Goal: Information Seeking & Learning: Learn about a topic

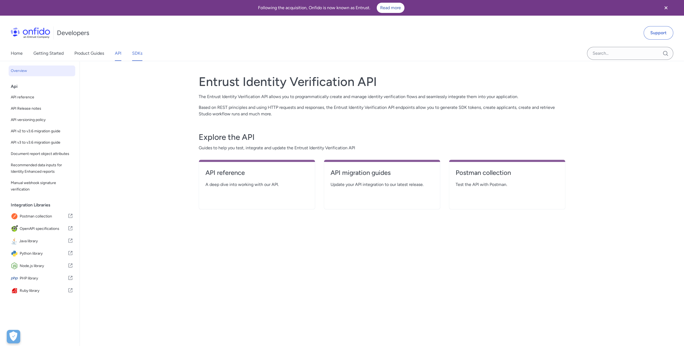
click at [136, 53] on link "SDKs" at bounding box center [137, 53] width 10 height 15
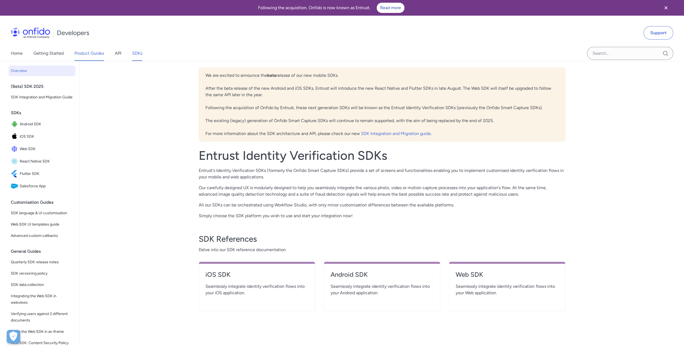
click at [94, 54] on link "Product Guides" at bounding box center [89, 53] width 30 height 15
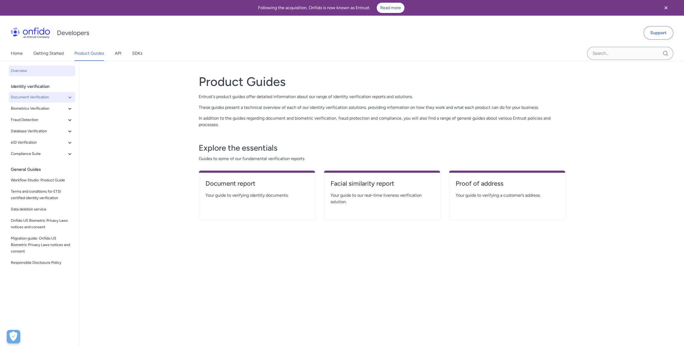
click at [68, 98] on icon at bounding box center [69, 98] width 3 height 2
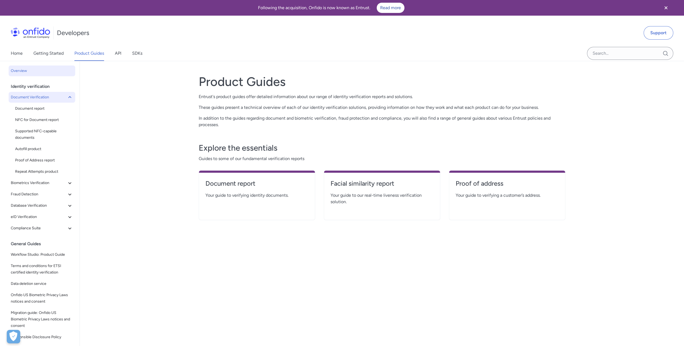
click at [67, 98] on icon at bounding box center [70, 97] width 6 height 6
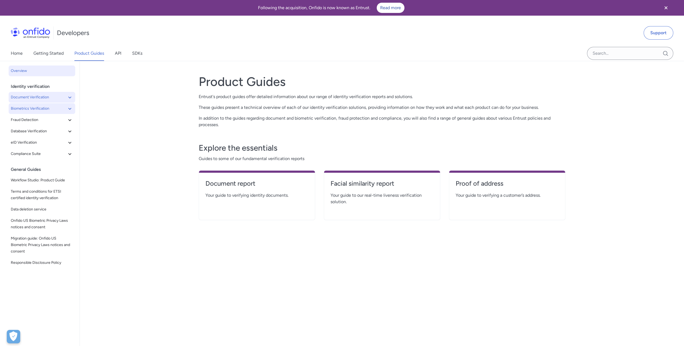
click at [67, 108] on icon at bounding box center [70, 108] width 6 height 6
click at [32, 108] on span "Biometrics Verification" at bounding box center [39, 108] width 56 height 6
click at [68, 108] on icon at bounding box center [69, 109] width 3 height 2
click at [39, 120] on span "Facial Similarity reports" at bounding box center [44, 120] width 58 height 6
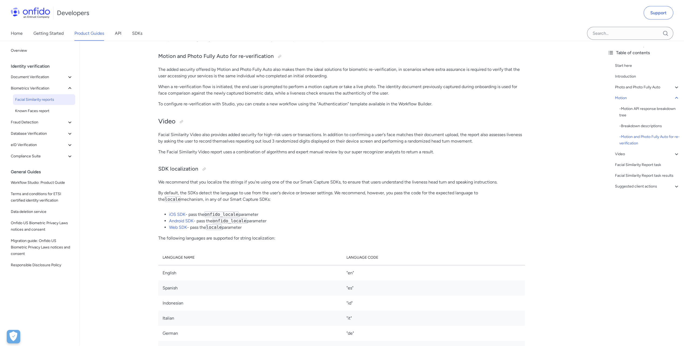
scroll to position [1132, 0]
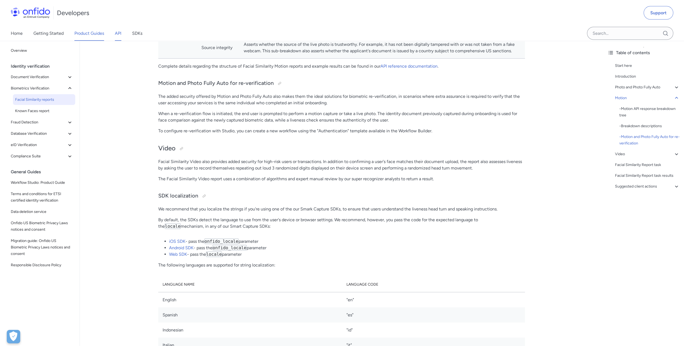
click at [119, 33] on link "API" at bounding box center [118, 33] width 6 height 15
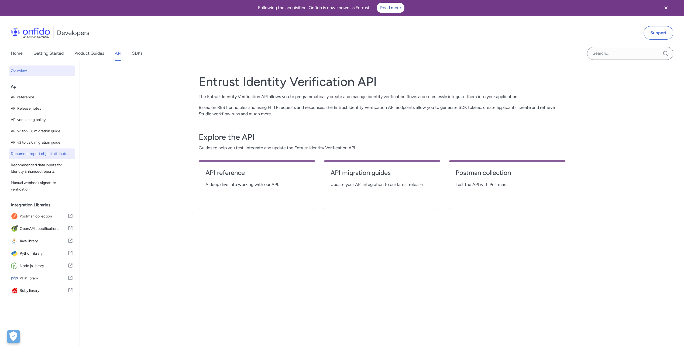
click at [22, 157] on span "Document report object attributes" at bounding box center [42, 154] width 62 height 6
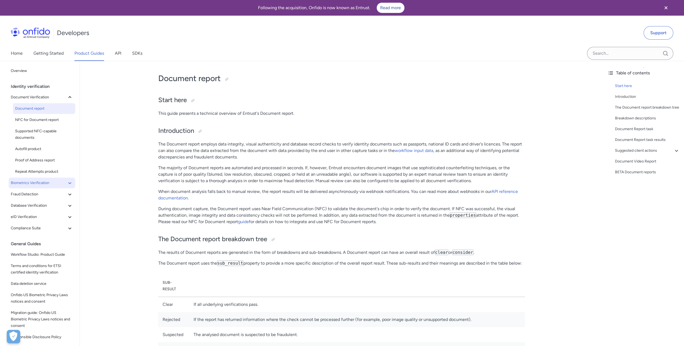
click at [68, 183] on icon at bounding box center [69, 183] width 3 height 2
click at [67, 183] on icon at bounding box center [70, 183] width 6 height 6
click at [119, 53] on link "API" at bounding box center [118, 53] width 6 height 15
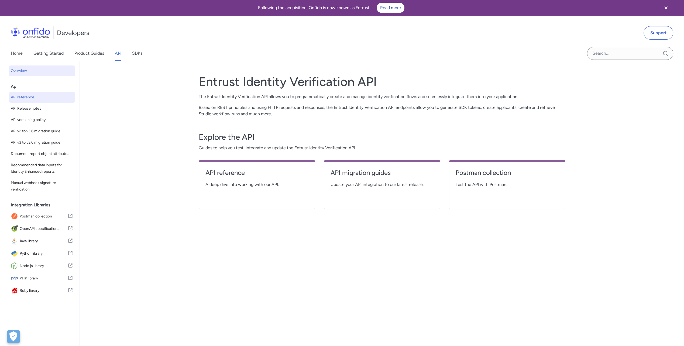
click at [25, 99] on span "API reference" at bounding box center [42, 97] width 62 height 6
select select "http"
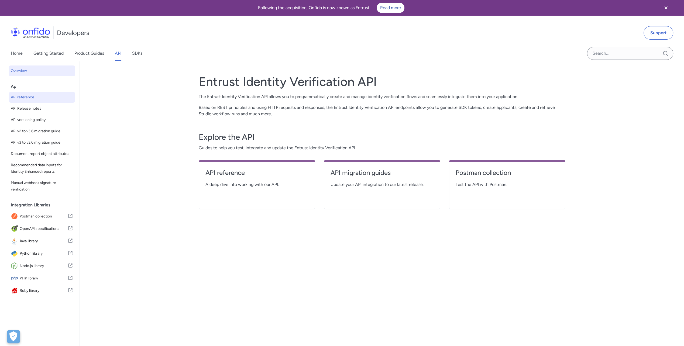
select select "http"
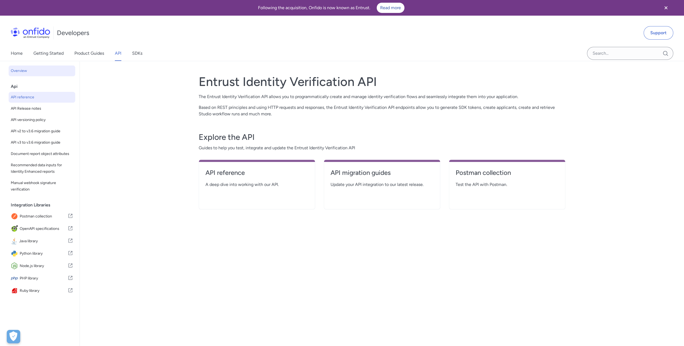
select select "http"
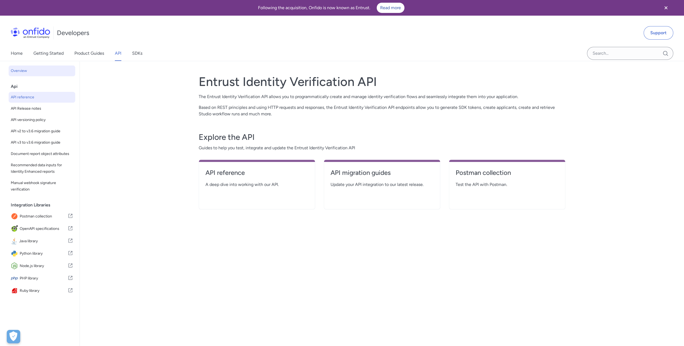
select select "http"
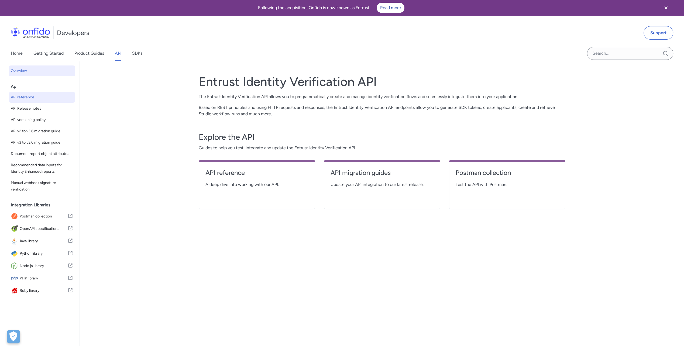
select select "http"
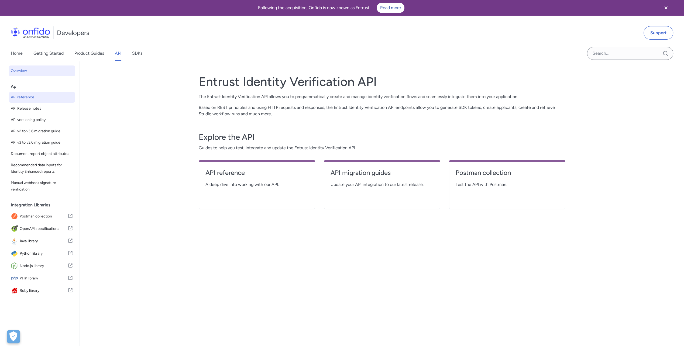
select select "http"
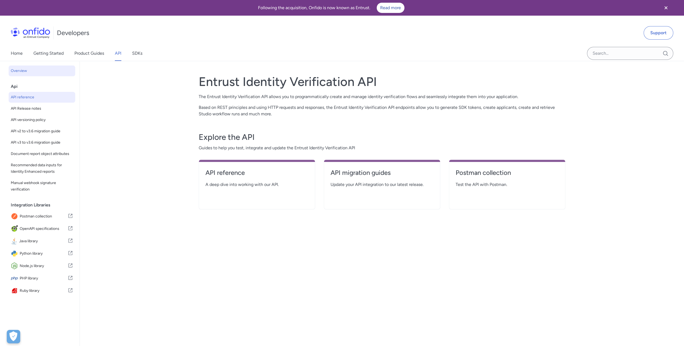
select select "http"
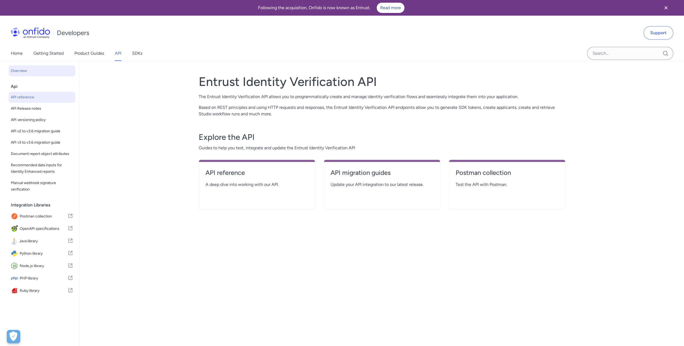
select select "http"
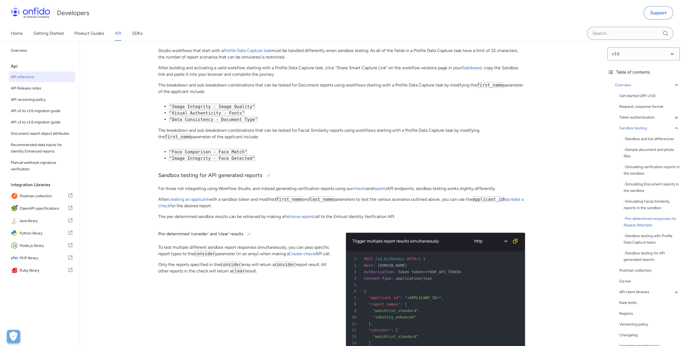
scroll to position [3127, 0]
click at [16, 34] on link "Home" at bounding box center [17, 33] width 12 height 15
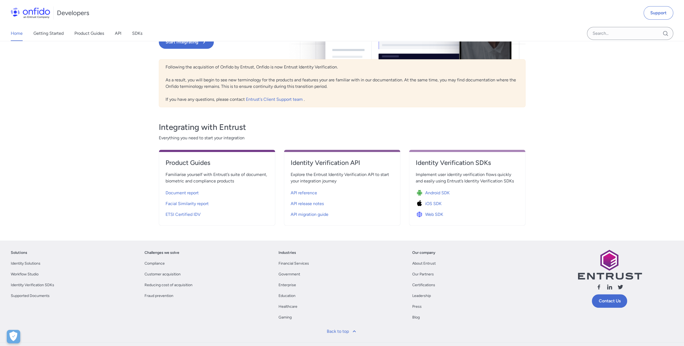
scroll to position [108, 0]
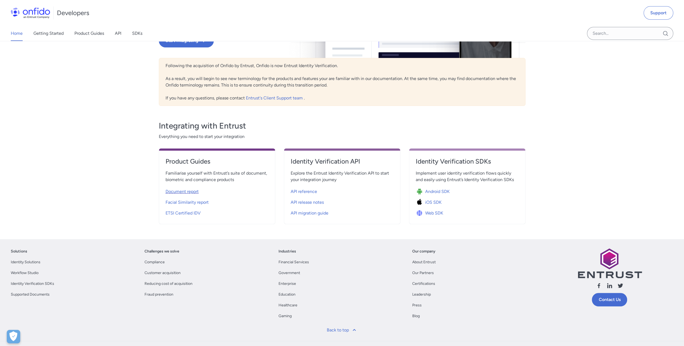
click at [181, 191] on span "Document report" at bounding box center [182, 191] width 33 height 6
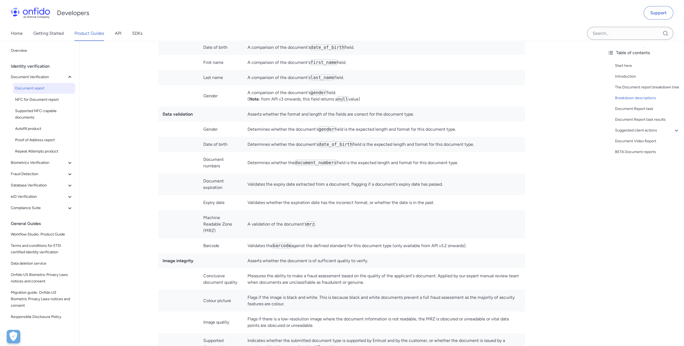
scroll to position [1725, 0]
